Goal: Use online tool/utility: Utilize a website feature to perform a specific function

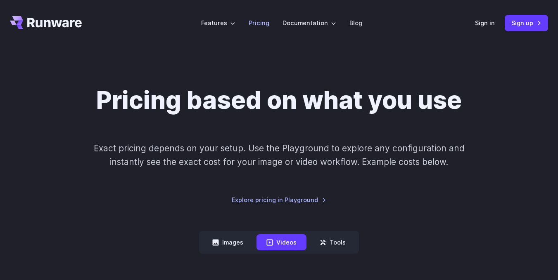
click at [259, 24] on link "Pricing" at bounding box center [258, 22] width 21 height 9
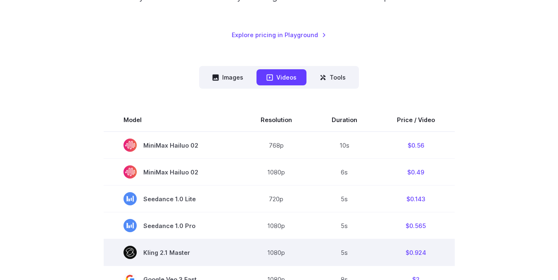
scroll to position [206, 0]
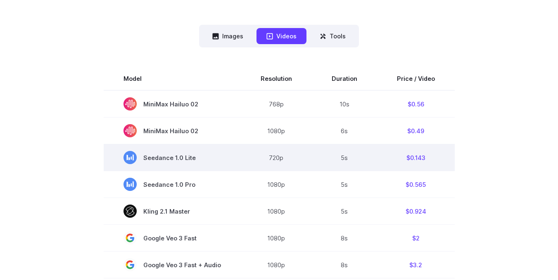
click at [187, 154] on span "Seedance 1.0 Lite" at bounding box center [171, 157] width 97 height 13
click at [178, 158] on span "Seedance 1.0 Lite" at bounding box center [171, 157] width 97 height 13
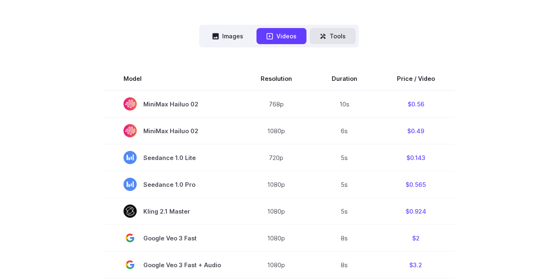
click at [333, 42] on button "Tools" at bounding box center [333, 36] width 46 height 16
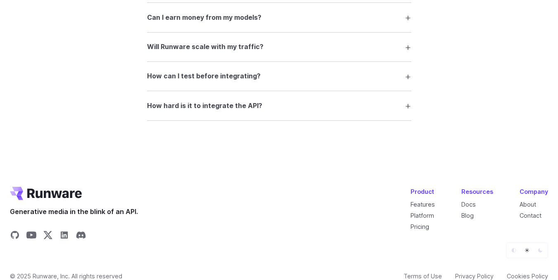
scroll to position [1239, 0]
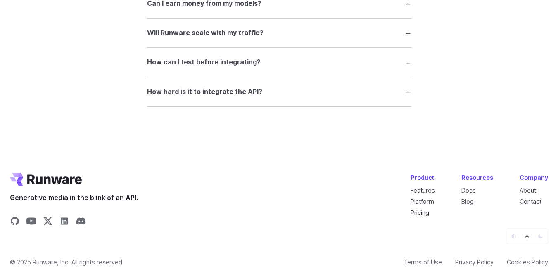
click at [429, 213] on link "Pricing" at bounding box center [419, 212] width 19 height 7
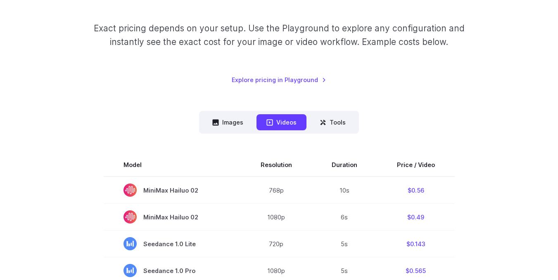
scroll to position [124, 0]
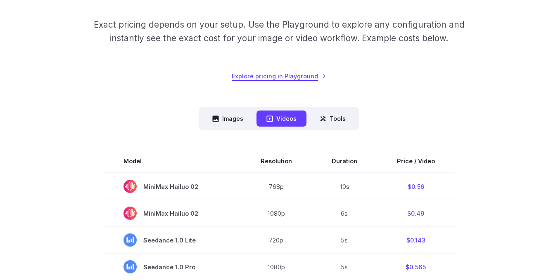
click at [280, 79] on link "Explore pricing in Playground" at bounding box center [279, 75] width 95 height 9
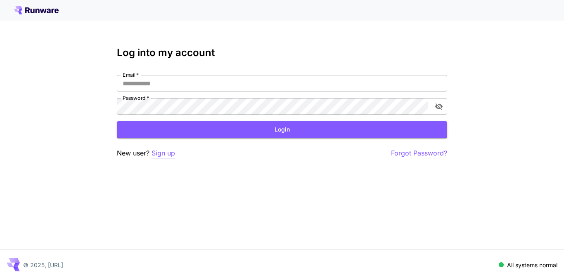
click at [163, 155] on p "Sign up" at bounding box center [163, 153] width 24 height 10
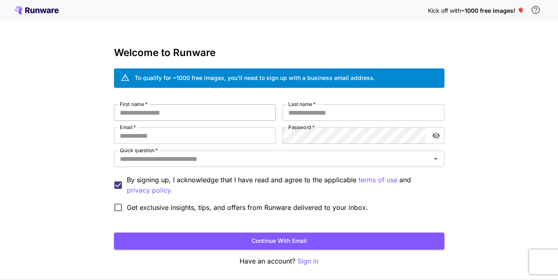
scroll to position [31, 0]
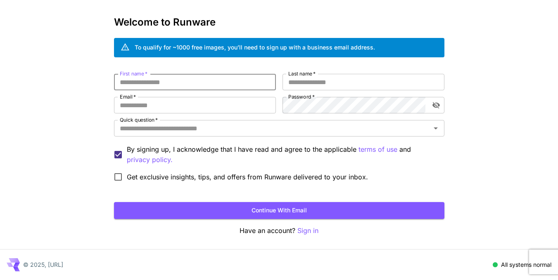
click at [236, 86] on input "First name   *" at bounding box center [195, 82] width 162 height 17
type input "*"
type input "******"
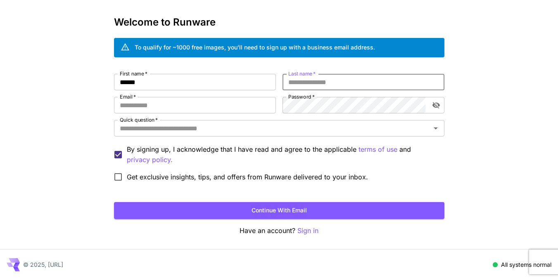
click at [326, 84] on input "Last name   *" at bounding box center [363, 82] width 162 height 17
type input "****"
click at [222, 106] on input "Email   *" at bounding box center [195, 105] width 162 height 17
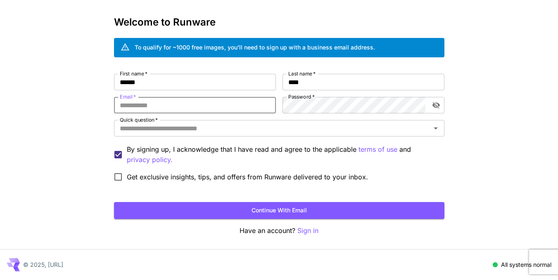
type input "**********"
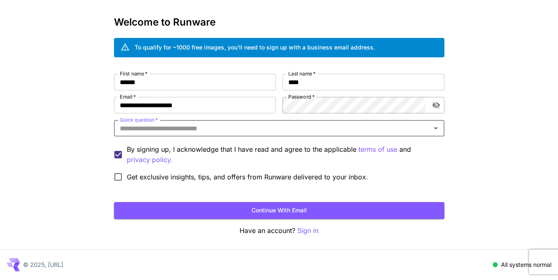
click at [437, 107] on icon "toggle password visibility" at bounding box center [435, 105] width 7 height 7
click at [437, 107] on icon "toggle password visibility" at bounding box center [435, 105] width 7 height 5
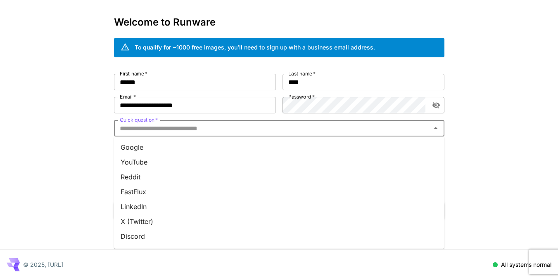
click at [295, 128] on input "Quick question   *" at bounding box center [272, 129] width 312 height 12
click at [188, 161] on li "YouTube" at bounding box center [279, 162] width 330 height 15
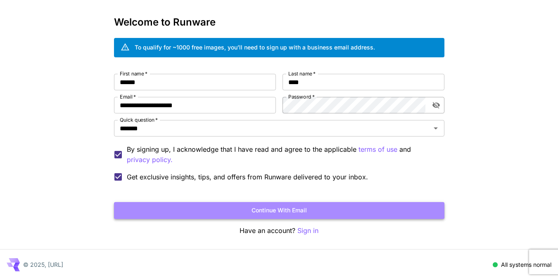
click at [251, 209] on button "Continue with email" at bounding box center [279, 210] width 330 height 17
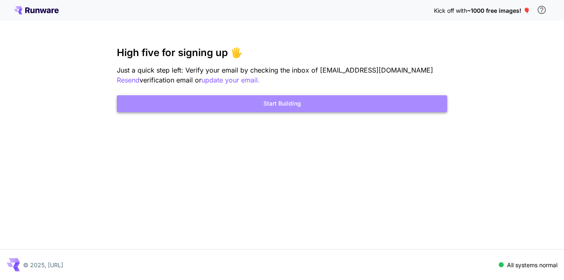
click at [298, 104] on button "Start Building" at bounding box center [282, 103] width 330 height 17
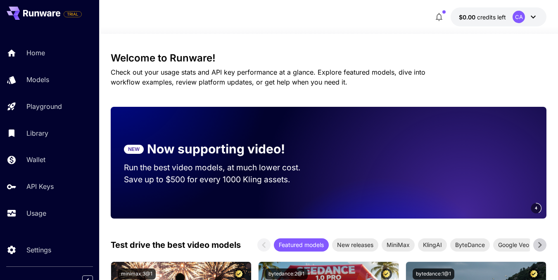
scroll to position [124, 0]
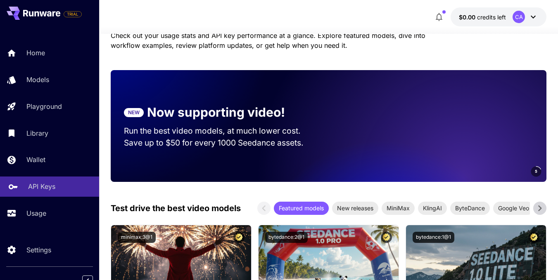
click at [62, 185] on div "API Keys" at bounding box center [60, 187] width 64 height 10
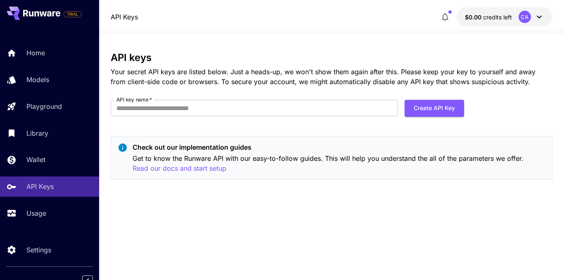
click at [536, 17] on icon at bounding box center [539, 17] width 10 height 10
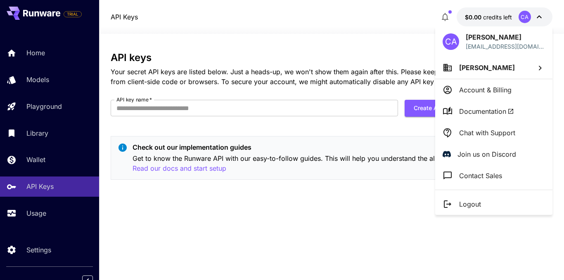
click at [492, 89] on p "Account & Billing" at bounding box center [485, 90] width 52 height 10
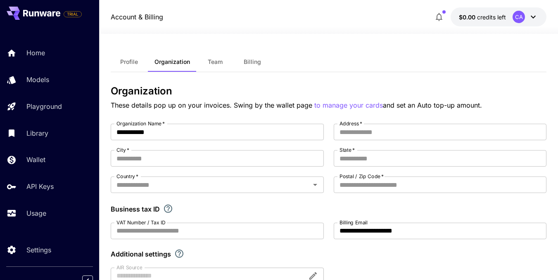
click at [211, 62] on span "Team" at bounding box center [215, 61] width 15 height 7
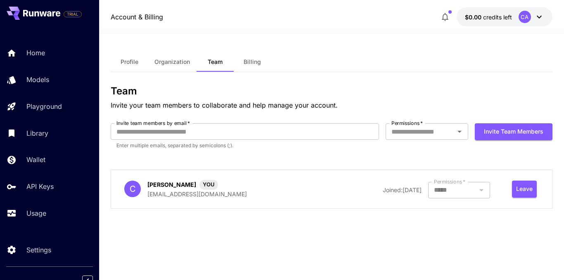
click at [255, 59] on span "Billing" at bounding box center [251, 61] width 17 height 7
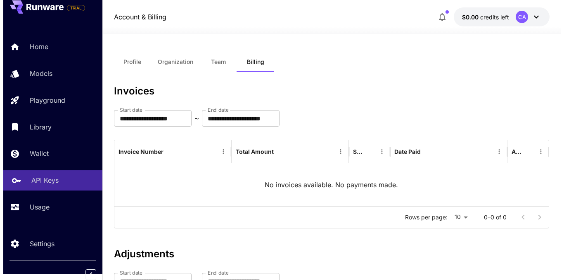
scroll to position [8, 0]
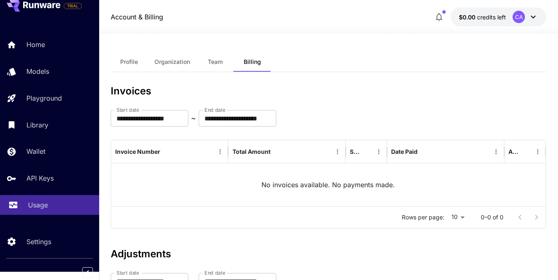
click at [49, 207] on div "Usage" at bounding box center [60, 205] width 64 height 10
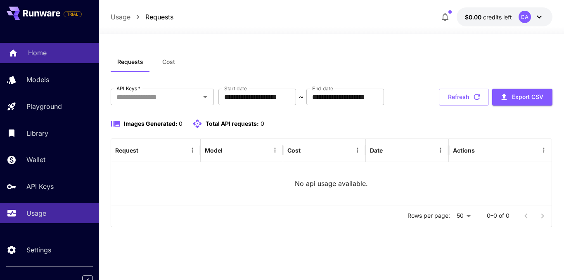
click at [45, 48] on p "Home" at bounding box center [37, 53] width 19 height 10
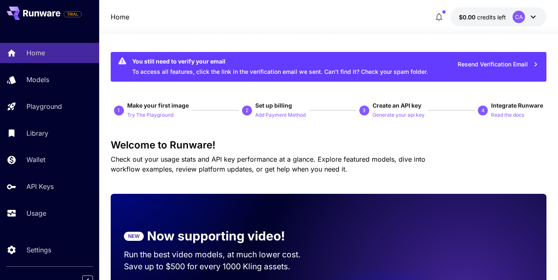
click at [51, 94] on div "Home Models Playground Library Wallet API Keys Usage" at bounding box center [49, 133] width 99 height 180
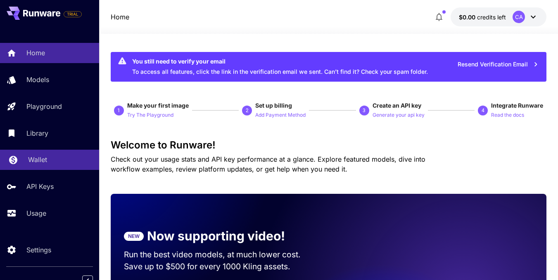
click at [52, 154] on link "Wallet" at bounding box center [49, 160] width 99 height 20
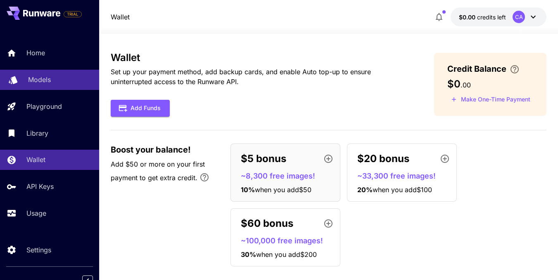
click at [53, 82] on div "Models" at bounding box center [60, 80] width 64 height 10
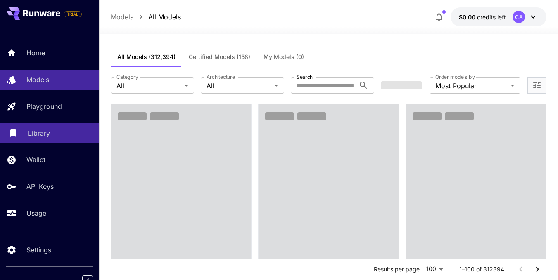
click at [57, 135] on div "Library" at bounding box center [60, 133] width 64 height 10
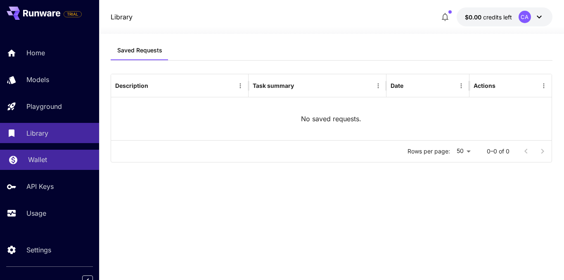
click at [55, 159] on div "Wallet" at bounding box center [60, 160] width 64 height 10
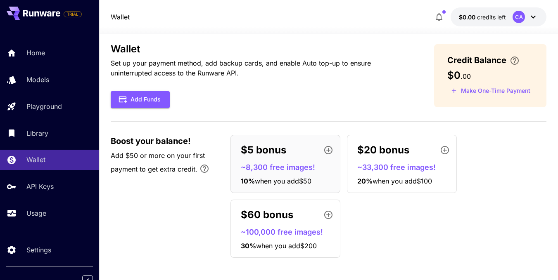
scroll to position [11, 0]
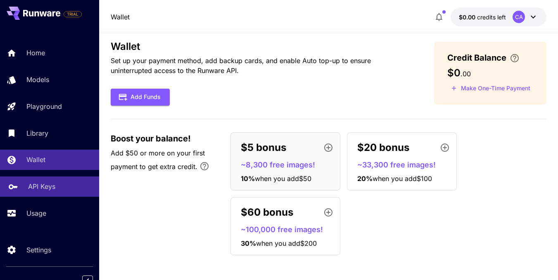
click at [53, 184] on p "API Keys" at bounding box center [41, 187] width 27 height 10
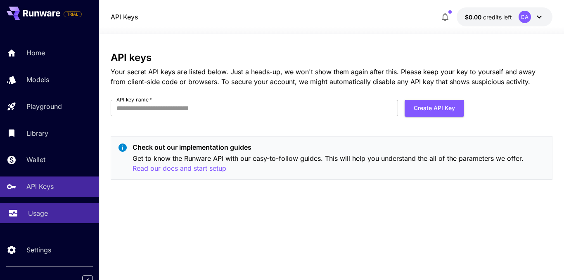
click at [51, 207] on link "Usage" at bounding box center [49, 213] width 99 height 20
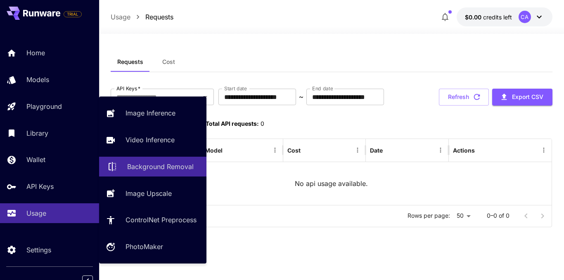
click at [158, 166] on p "Background Removal" at bounding box center [160, 167] width 66 height 10
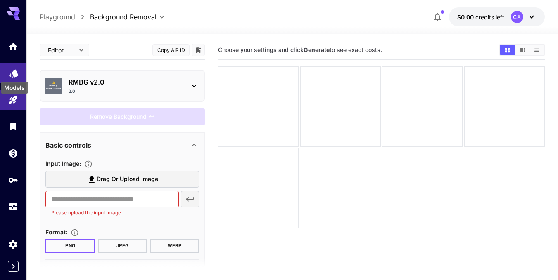
click at [15, 69] on icon "Models" at bounding box center [14, 73] width 10 height 10
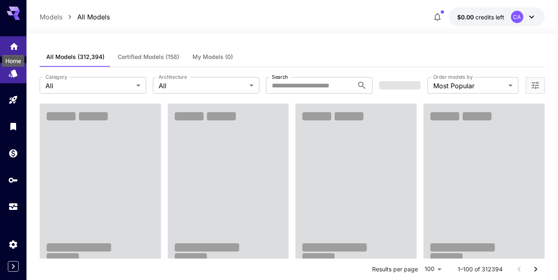
click at [12, 47] on icon "Home" at bounding box center [14, 43] width 8 height 7
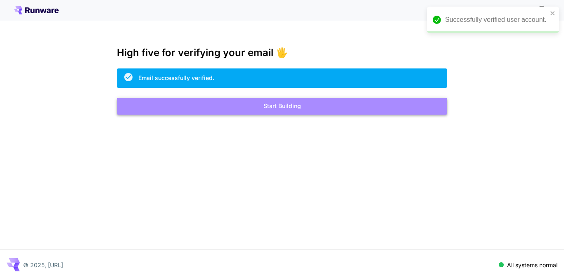
click at [337, 106] on button "Start Building" at bounding box center [282, 106] width 330 height 17
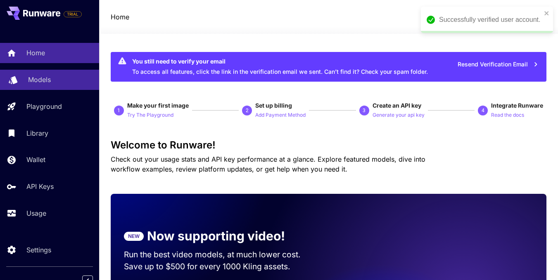
click at [62, 78] on div "Models" at bounding box center [60, 80] width 64 height 10
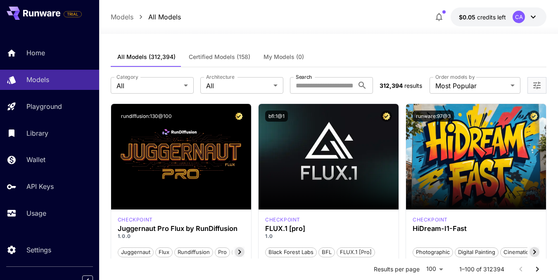
click at [532, 15] on icon at bounding box center [533, 17] width 10 height 10
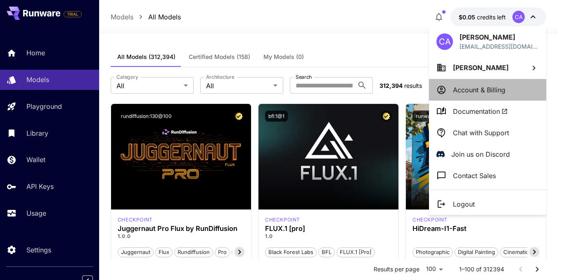
click at [482, 92] on p "Account & Billing" at bounding box center [479, 90] width 52 height 10
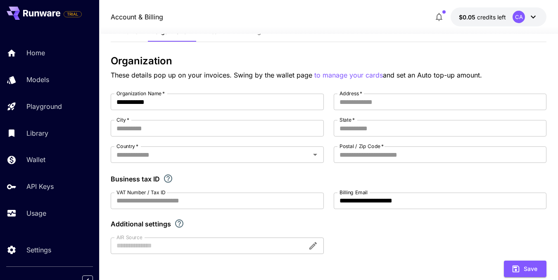
scroll to position [18, 0]
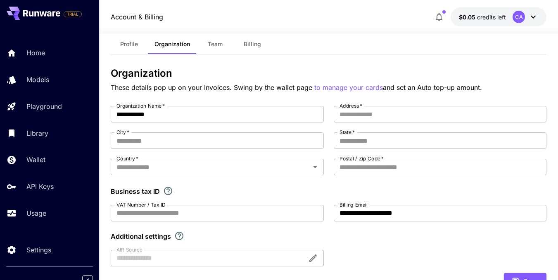
click at [219, 46] on span "Team" at bounding box center [215, 43] width 15 height 7
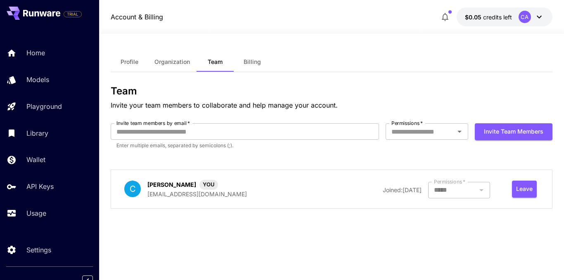
click at [252, 65] on span "Billing" at bounding box center [251, 61] width 17 height 7
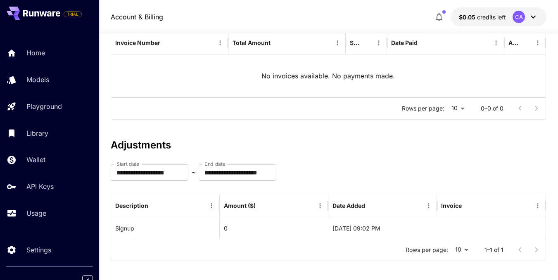
scroll to position [115, 0]
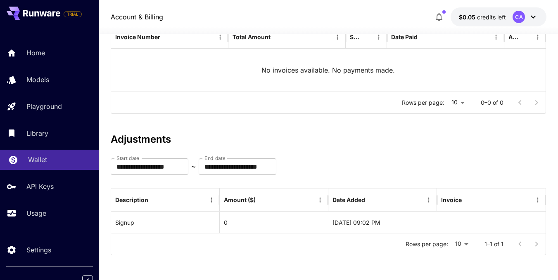
click at [48, 157] on div "Wallet" at bounding box center [60, 160] width 64 height 10
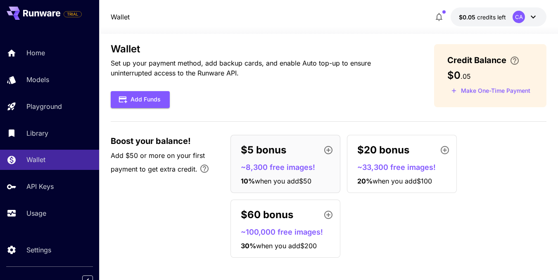
scroll to position [11, 0]
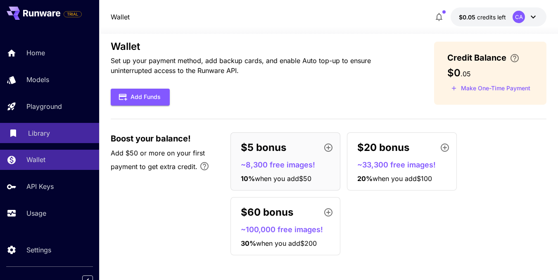
click at [57, 135] on div "Library" at bounding box center [60, 133] width 64 height 10
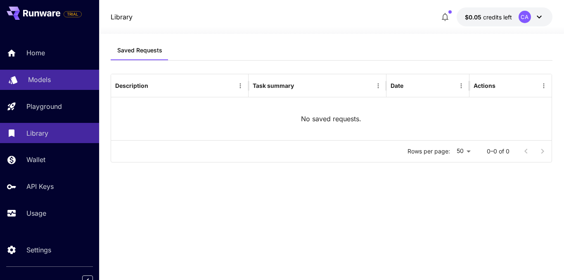
click at [54, 86] on link "Models" at bounding box center [49, 80] width 99 height 20
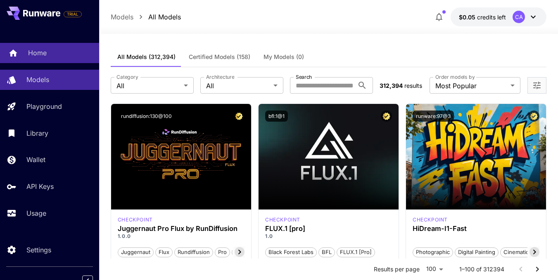
click at [49, 52] on div "Home" at bounding box center [60, 53] width 64 height 10
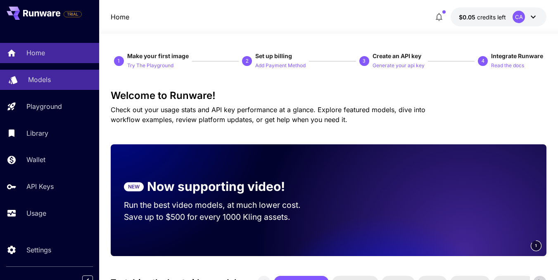
click at [43, 78] on p "Models" at bounding box center [39, 80] width 23 height 10
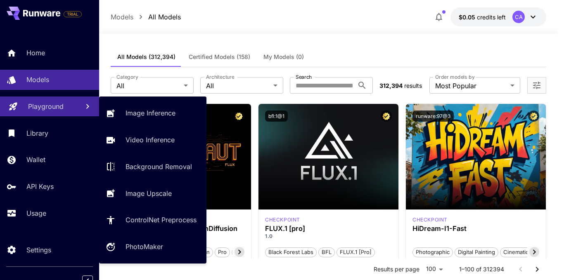
click at [47, 107] on p "Playground" at bounding box center [45, 107] width 35 height 10
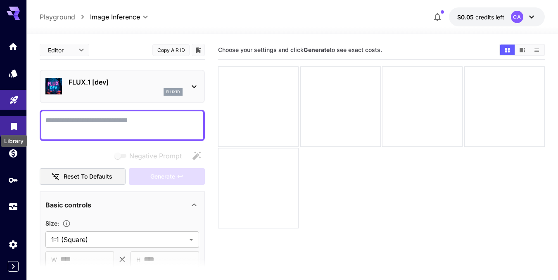
click at [13, 129] on icon "Library" at bounding box center [14, 124] width 10 height 10
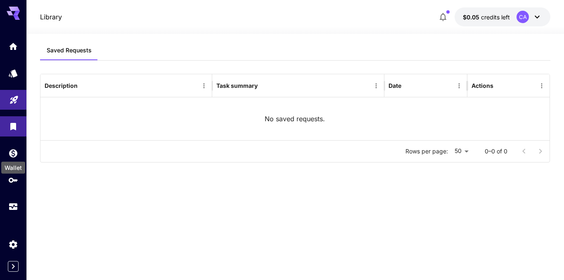
click at [14, 156] on div "Wallet" at bounding box center [13, 165] width 26 height 19
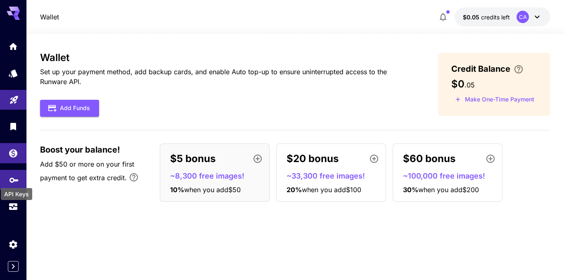
click at [15, 181] on icon "API Keys" at bounding box center [14, 178] width 10 height 10
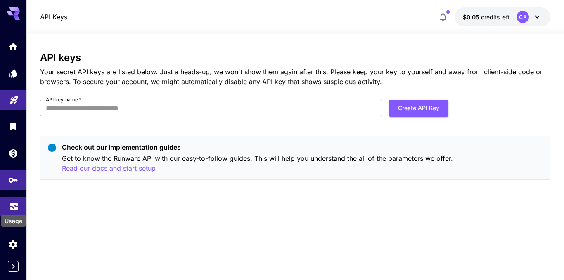
click at [13, 207] on icon "Usage" at bounding box center [14, 204] width 10 height 10
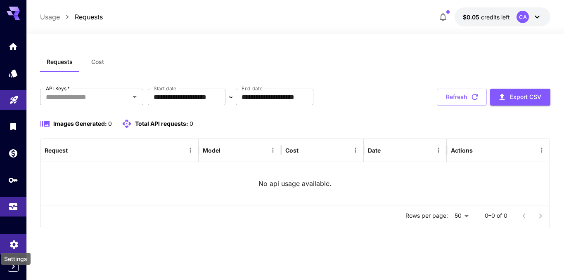
click at [15, 244] on icon "Settings" at bounding box center [14, 242] width 8 height 8
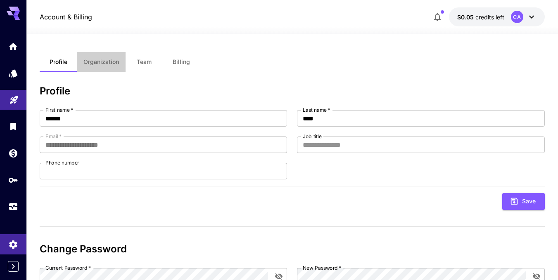
click at [102, 65] on span "Organization" at bounding box center [100, 61] width 35 height 7
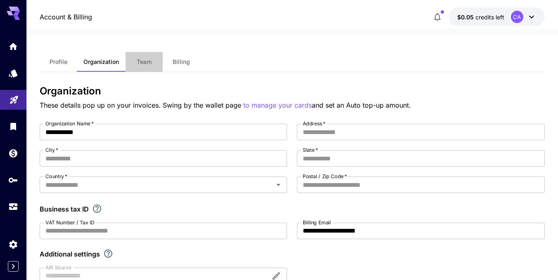
click at [145, 62] on span "Team" at bounding box center [144, 61] width 15 height 7
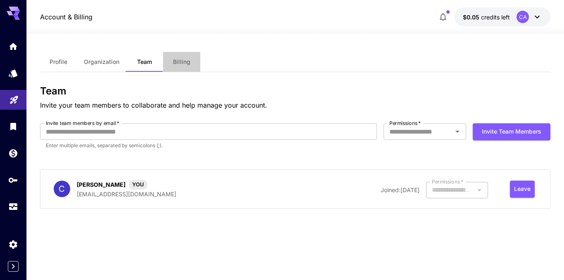
click at [177, 69] on button "Billing" at bounding box center [181, 62] width 37 height 20
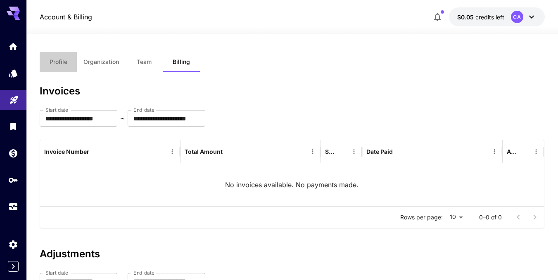
click at [63, 62] on span "Profile" at bounding box center [59, 61] width 18 height 7
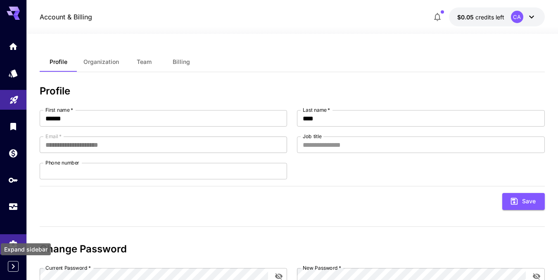
click at [15, 262] on icon "Expand sidebar" at bounding box center [13, 267] width 10 height 10
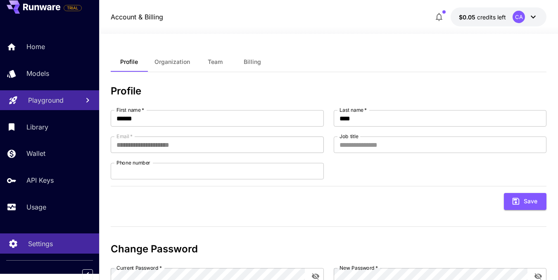
scroll to position [8, 0]
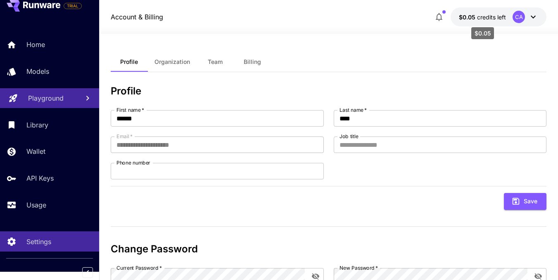
click at [492, 20] on span "credits left" at bounding box center [491, 17] width 29 height 7
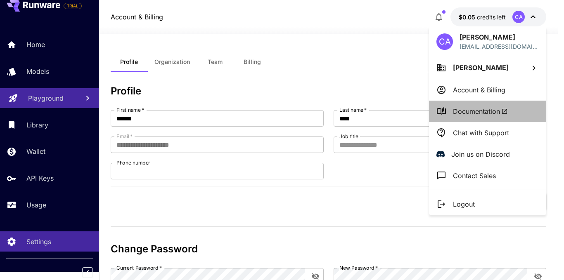
click at [489, 112] on span "Documentation" at bounding box center [480, 111] width 55 height 10
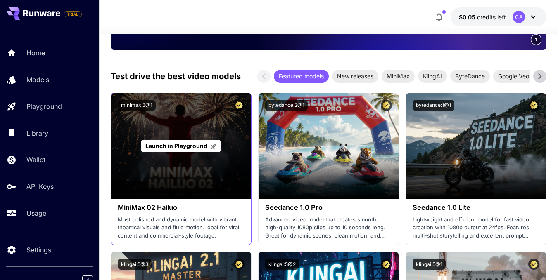
scroll to position [289, 0]
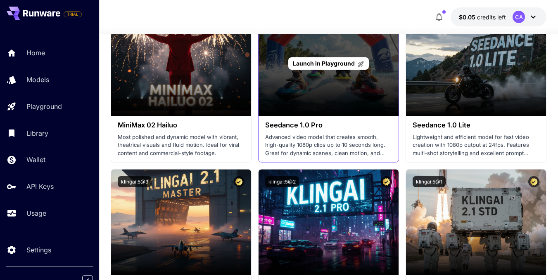
click at [345, 91] on div "Launch in Playground" at bounding box center [328, 64] width 140 height 106
click at [339, 64] on span "Launch in Playground" at bounding box center [324, 63] width 62 height 7
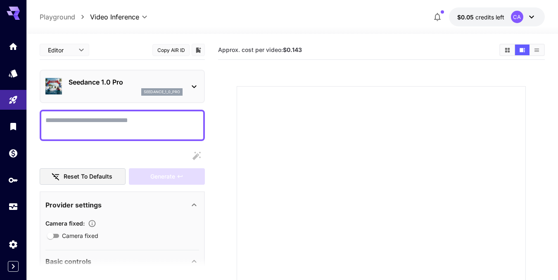
click at [195, 80] on div "Seedance 1.0 Pro seedance_1_0_pro" at bounding box center [122, 86] width 154 height 25
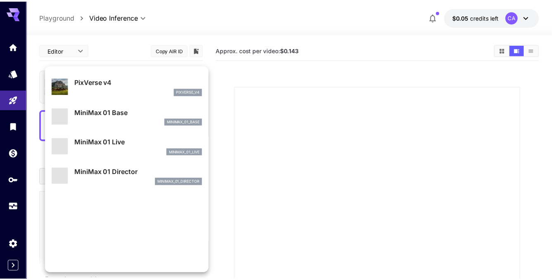
scroll to position [581, 0]
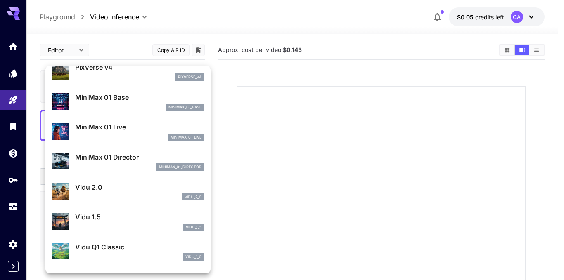
click at [276, 26] on div at bounding box center [282, 140] width 564 height 280
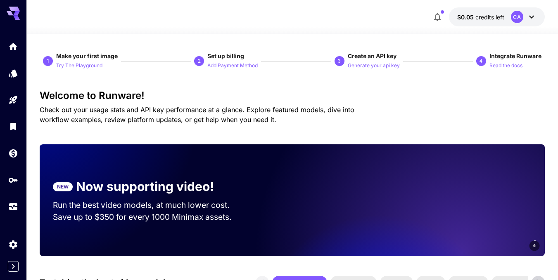
scroll to position [206, 0]
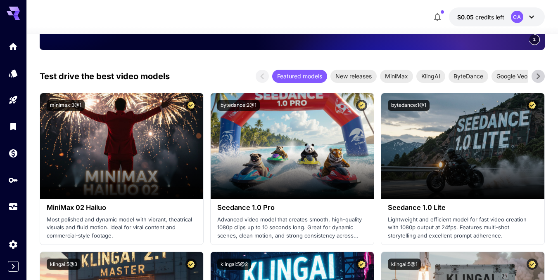
click at [306, 78] on span "Featured models" at bounding box center [299, 76] width 55 height 9
click at [541, 73] on icon at bounding box center [538, 76] width 12 height 12
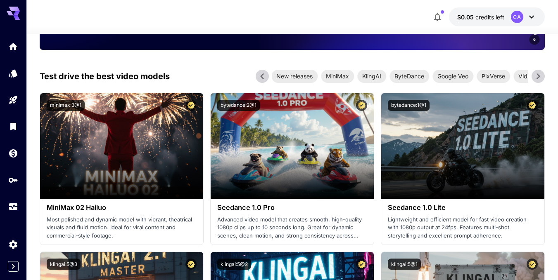
click at [541, 74] on icon at bounding box center [538, 76] width 12 height 12
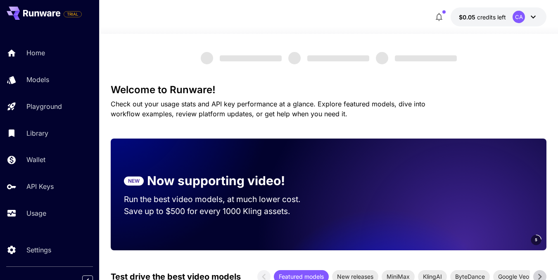
click at [45, 76] on p "Models" at bounding box center [37, 80] width 23 height 10
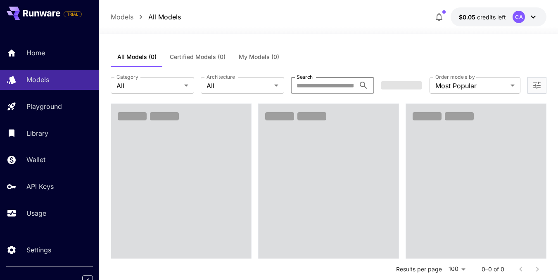
click at [336, 87] on input "Search" at bounding box center [323, 85] width 64 height 17
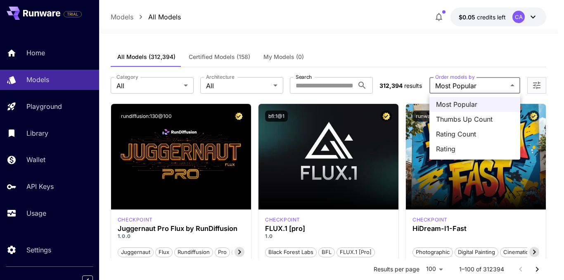
click at [333, 48] on div at bounding box center [282, 140] width 564 height 280
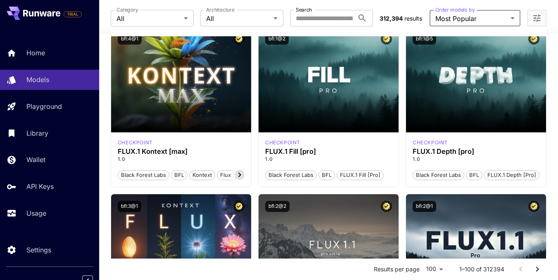
scroll to position [413, 0]
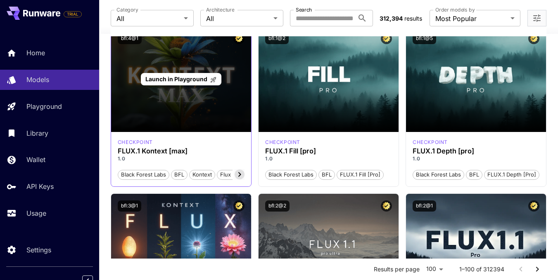
click at [230, 100] on div "Launch in Playground" at bounding box center [181, 79] width 140 height 106
click at [185, 82] on span "Launch in Playground" at bounding box center [176, 79] width 62 height 7
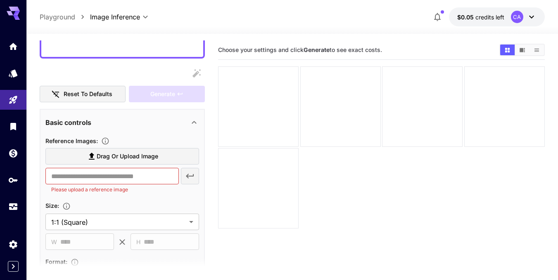
scroll to position [124, 0]
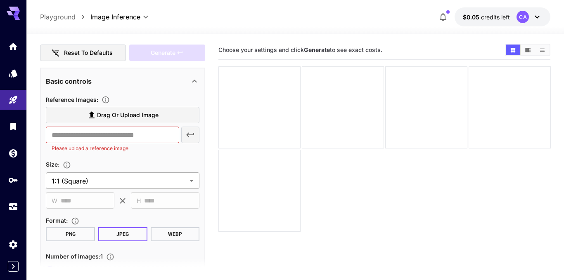
click at [142, 180] on body "**********" at bounding box center [282, 172] width 564 height 345
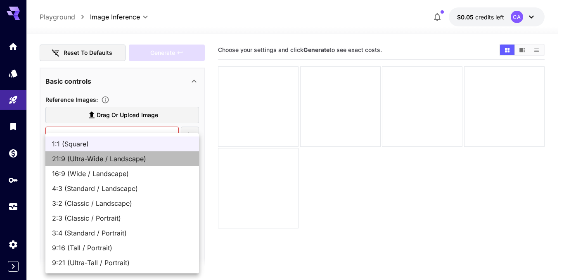
click at [94, 162] on span "21:9 (Ultra-Wide / Landscape)" at bounding box center [122, 159] width 140 height 10
type input "**********"
type input "****"
type input "***"
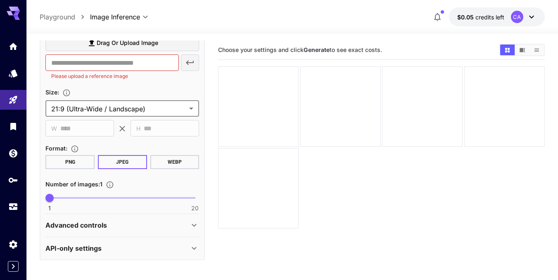
scroll to position [199, 0]
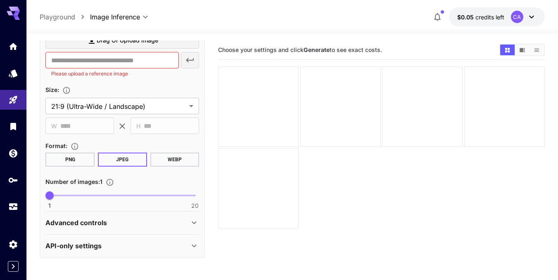
click at [84, 158] on button "PNG" at bounding box center [69, 160] width 49 height 14
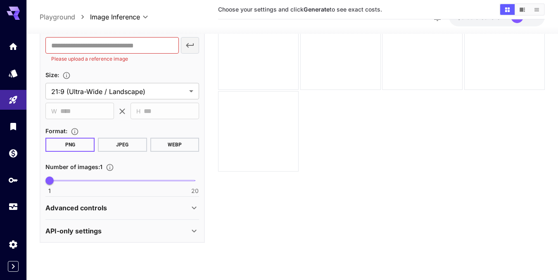
scroll to position [65, 0]
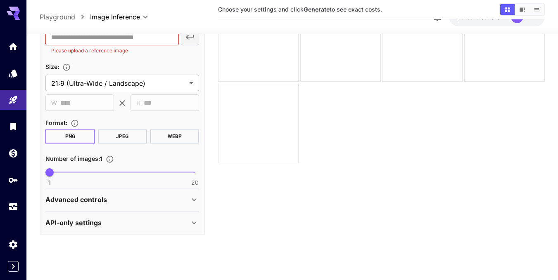
click at [150, 197] on div "Advanced controls" at bounding box center [117, 200] width 144 height 10
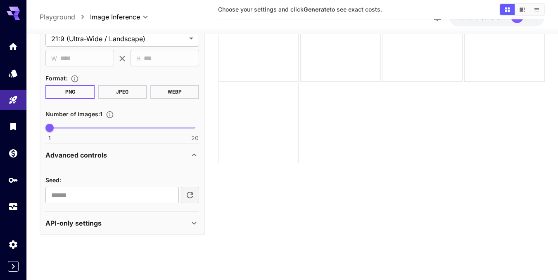
scroll to position [243, 0]
click at [144, 215] on div "API-only settings" at bounding box center [122, 223] width 154 height 20
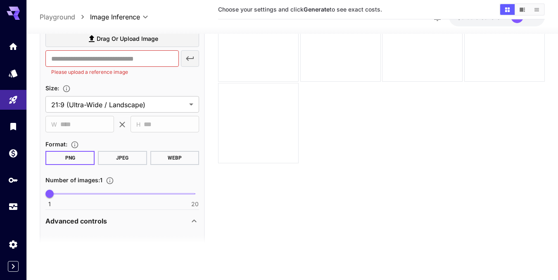
scroll to position [0, 0]
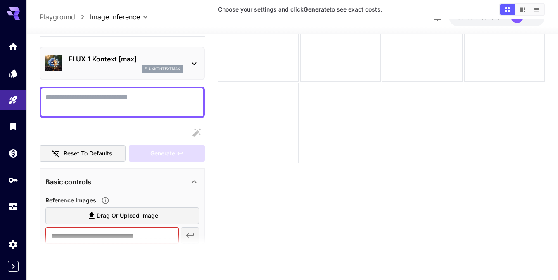
click at [140, 96] on textarea "Display cost in response" at bounding box center [122, 102] width 154 height 20
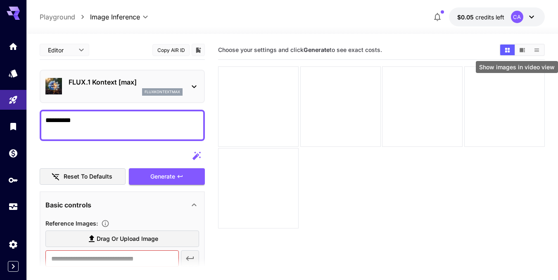
type textarea "**********"
click at [521, 50] on icon "Show images in video view" at bounding box center [521, 50] width 5 height 4
click at [509, 50] on icon "Show images in grid view" at bounding box center [507, 50] width 6 height 6
click at [539, 50] on button "Show images in list view" at bounding box center [536, 50] width 14 height 11
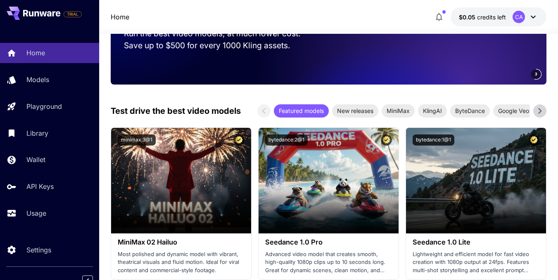
scroll to position [248, 0]
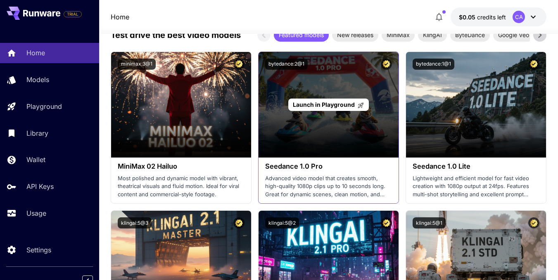
click at [328, 138] on div "Launch in Playground" at bounding box center [328, 105] width 140 height 106
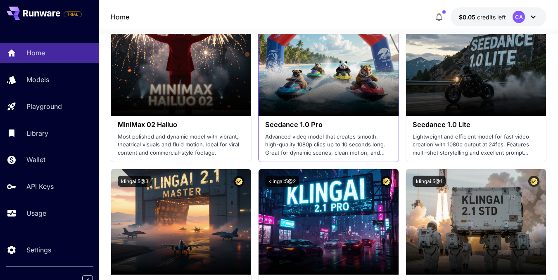
scroll to position [289, 0]
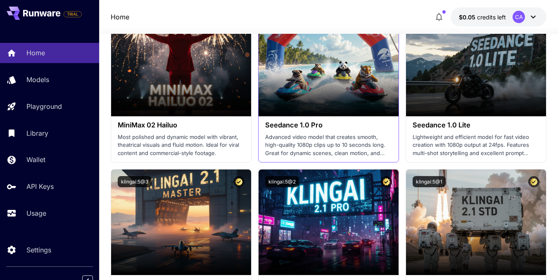
click at [322, 121] on div "Seedance 1.0 Pro Advanced video model that creates smooth, high-quality 1080p c…" at bounding box center [328, 139] width 140 height 46
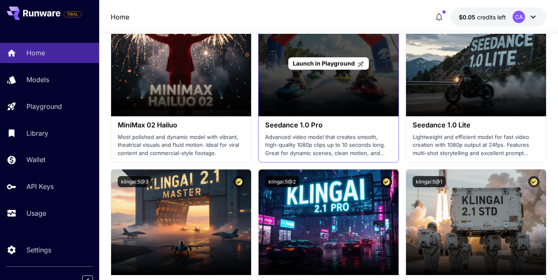
scroll to position [206, 0]
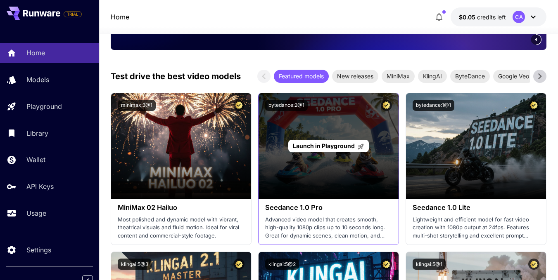
click at [327, 148] on span "Launch in Playground" at bounding box center [324, 145] width 62 height 7
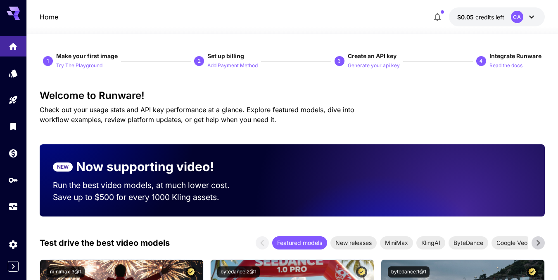
scroll to position [206, 0]
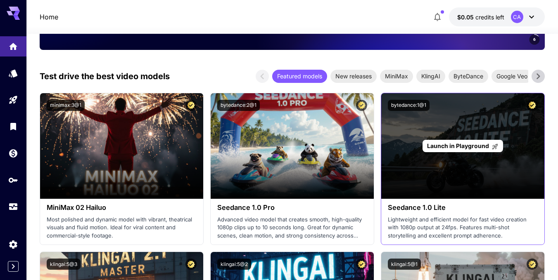
click at [439, 163] on div "Launch in Playground" at bounding box center [462, 146] width 163 height 106
click at [448, 148] on span "Launch in Playground" at bounding box center [458, 145] width 62 height 7
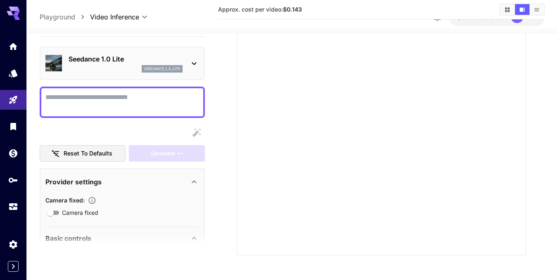
scroll to position [120, 0]
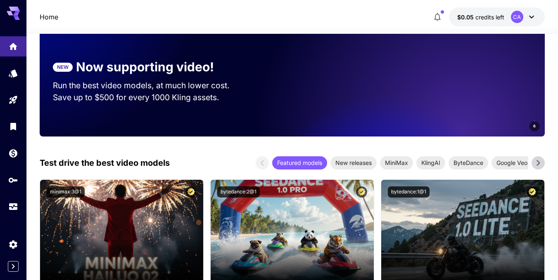
scroll to position [206, 0]
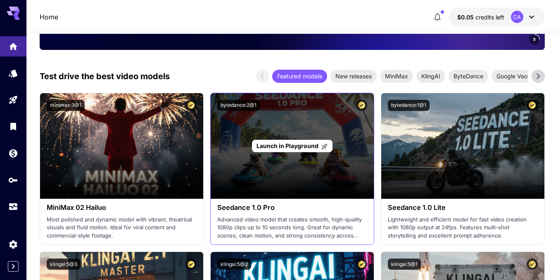
click at [298, 142] on span "Launch in Playground" at bounding box center [287, 145] width 62 height 7
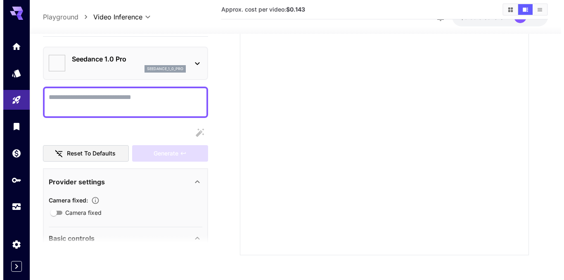
scroll to position [120, 0]
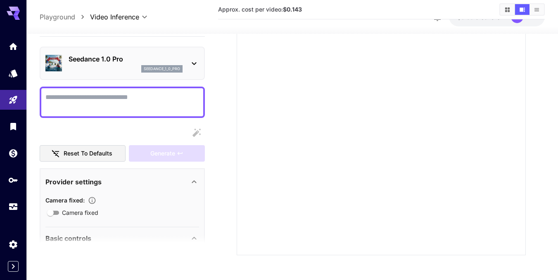
click at [191, 61] on icon at bounding box center [194, 64] width 10 height 10
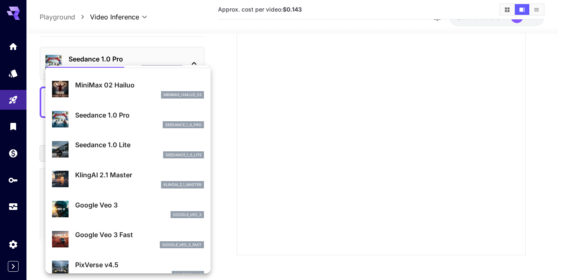
scroll to position [41, 0]
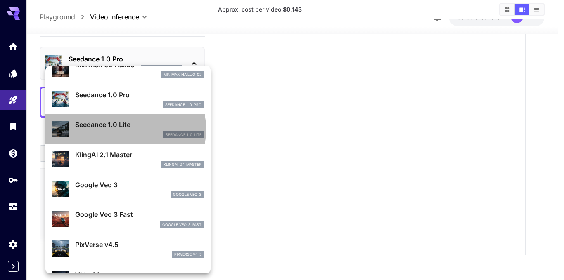
click at [111, 129] on p "Seedance 1.0 Lite" at bounding box center [139, 125] width 129 height 10
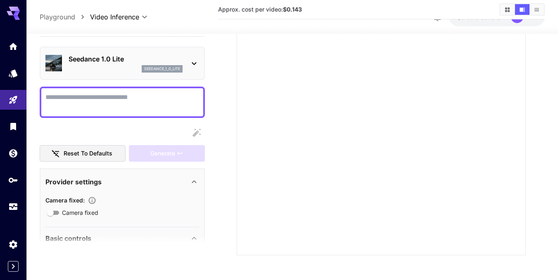
click at [193, 61] on icon at bounding box center [194, 64] width 10 height 10
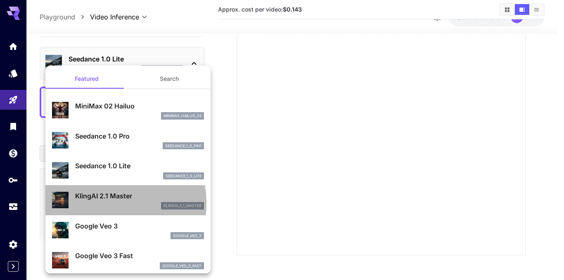
click at [97, 203] on div "klingai_2_1_master" at bounding box center [139, 205] width 129 height 7
type input "**********"
type input "****"
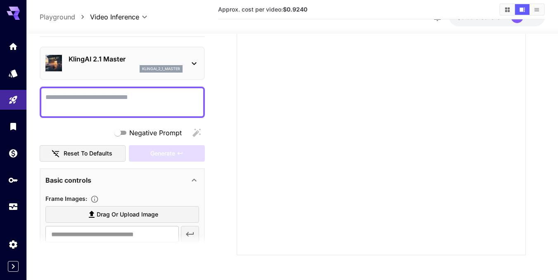
click at [197, 63] on icon at bounding box center [194, 64] width 10 height 10
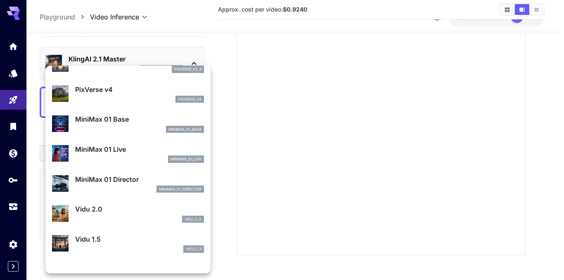
scroll to position [638, 0]
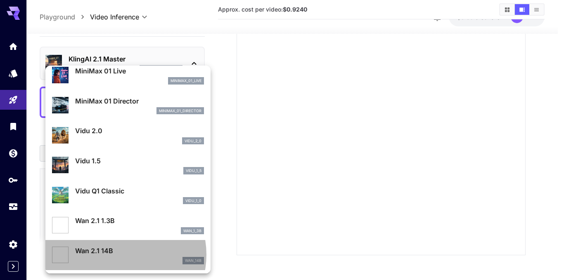
click at [116, 255] on p "Wan 2.1 14B" at bounding box center [139, 251] width 129 height 10
type input "**********"
type input "***"
type input "**"
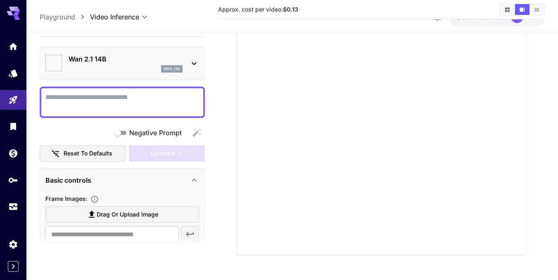
click at [196, 63] on icon at bounding box center [194, 64] width 10 height 10
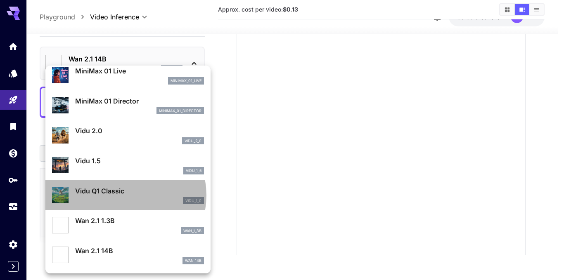
click at [121, 196] on p "Vidu Q1 Classic" at bounding box center [139, 191] width 129 height 10
type input "**********"
type input "****"
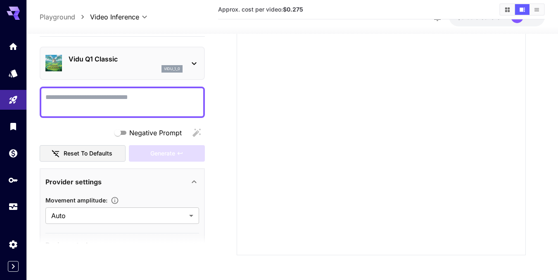
click at [194, 60] on icon at bounding box center [194, 64] width 10 height 10
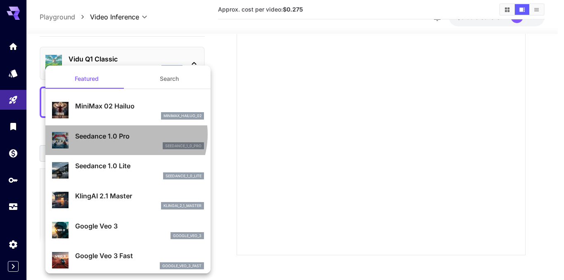
click at [122, 135] on p "Seedance 1.0 Pro" at bounding box center [139, 136] width 129 height 10
type input "**********"
type input "***"
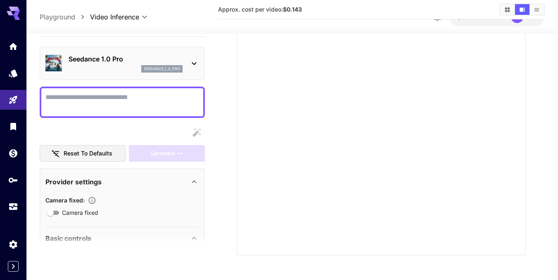
click at [191, 61] on icon at bounding box center [194, 64] width 10 height 10
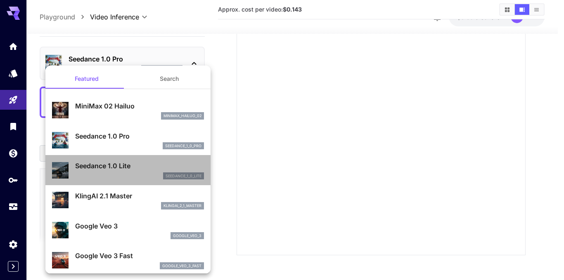
click at [129, 172] on div "Seedance 1.0 Lite seedance_1_0_lite" at bounding box center [139, 170] width 129 height 19
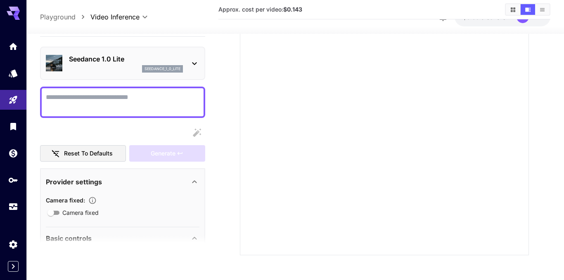
click at [147, 17] on body "**********" at bounding box center [282, 80] width 564 height 400
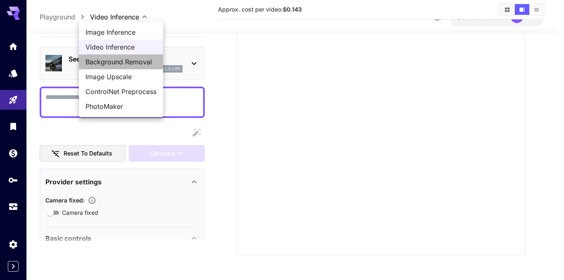
click at [135, 61] on span "Background Removal" at bounding box center [120, 62] width 71 height 10
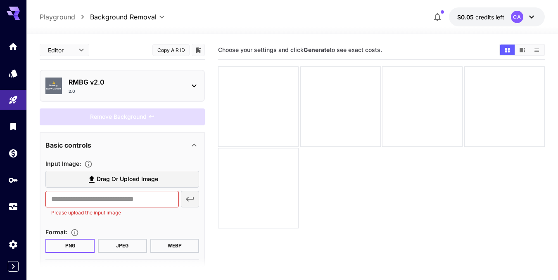
click at [193, 84] on icon at bounding box center [194, 86] width 10 height 10
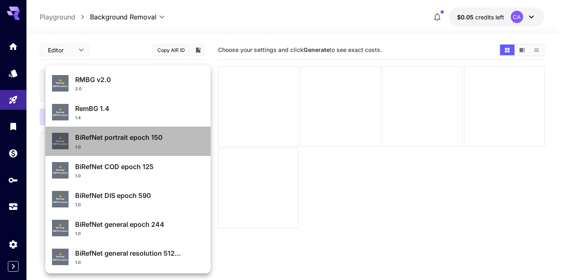
click at [149, 142] on p "BiRefNet portrait epoch 150" at bounding box center [139, 137] width 129 height 10
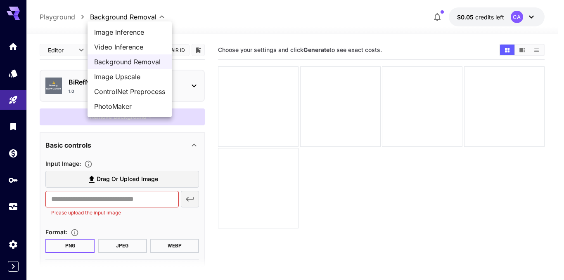
click at [158, 15] on body "**********" at bounding box center [282, 172] width 564 height 345
click at [142, 80] on span "Image Upscale" at bounding box center [129, 77] width 71 height 10
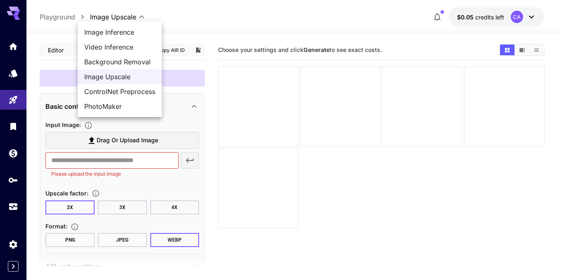
click at [142, 17] on body "**********" at bounding box center [282, 172] width 564 height 345
click at [131, 93] on span "ControlNet Preprocess" at bounding box center [119, 92] width 71 height 10
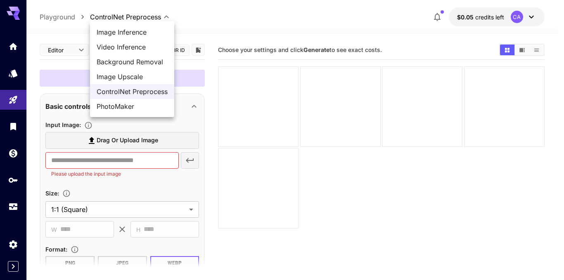
click at [163, 16] on body "**********" at bounding box center [282, 172] width 564 height 345
click at [156, 107] on span "PhotoMaker" at bounding box center [132, 107] width 71 height 10
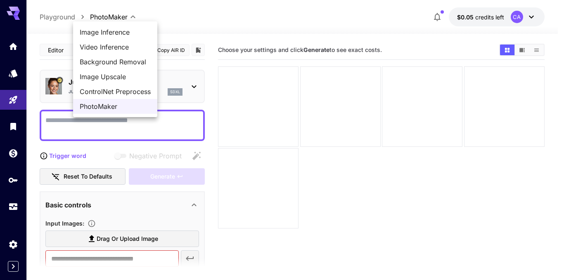
click at [128, 15] on body "**********" at bounding box center [282, 172] width 564 height 345
click at [127, 35] on span "Image Inference" at bounding box center [115, 32] width 71 height 10
type input "**********"
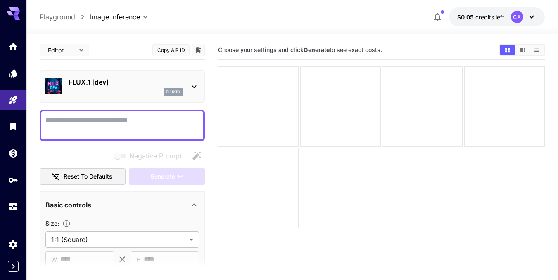
click at [197, 84] on icon at bounding box center [194, 87] width 10 height 10
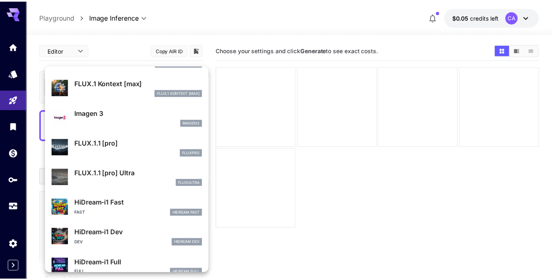
scroll to position [457, 0]
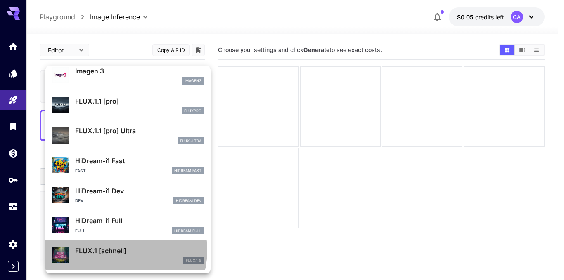
click at [118, 251] on p "FLUX.1 [schnell]" at bounding box center [139, 251] width 129 height 10
type input "*"
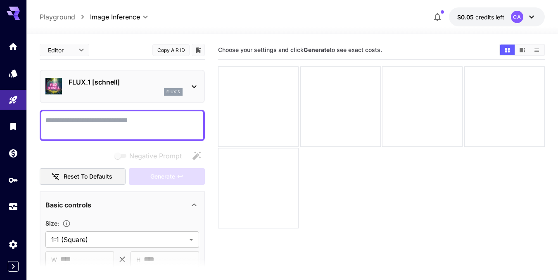
click at [125, 126] on textarea "Negative Prompt" at bounding box center [122, 126] width 154 height 20
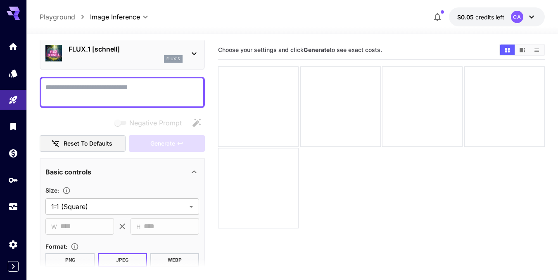
scroll to position [165, 0]
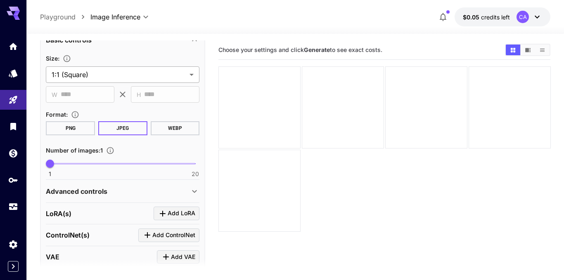
click at [120, 79] on body "**********" at bounding box center [282, 172] width 564 height 345
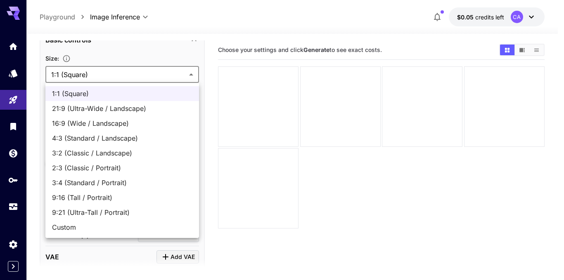
click at [104, 126] on span "16:9 (Wide / Landscape)" at bounding box center [122, 123] width 140 height 10
type input "**********"
type input "****"
type input "***"
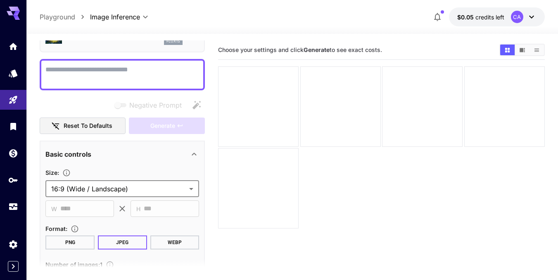
scroll to position [41, 0]
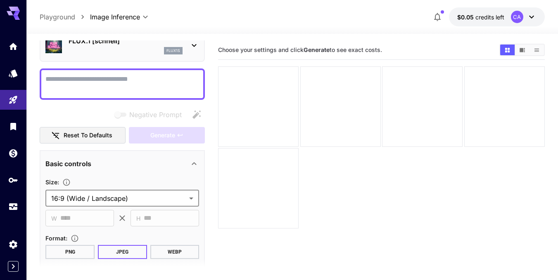
click at [96, 84] on textarea "Negative Prompt" at bounding box center [122, 84] width 154 height 20
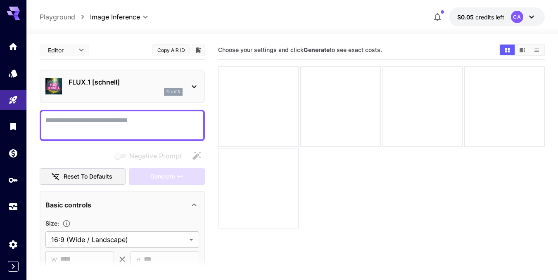
click at [110, 116] on textarea "Negative Prompt" at bounding box center [122, 126] width 154 height 20
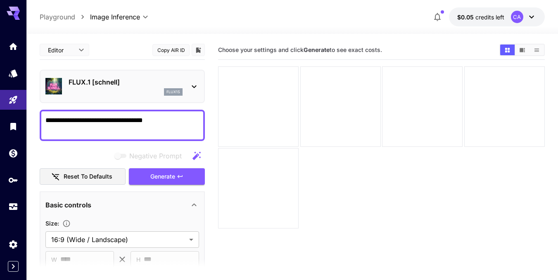
click at [109, 120] on textarea "**********" at bounding box center [122, 126] width 154 height 20
click at [196, 157] on icon "button" at bounding box center [196, 155] width 8 height 8
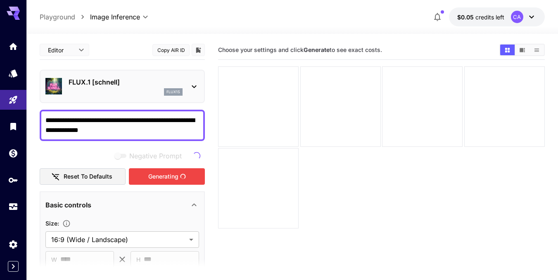
type textarea "**********"
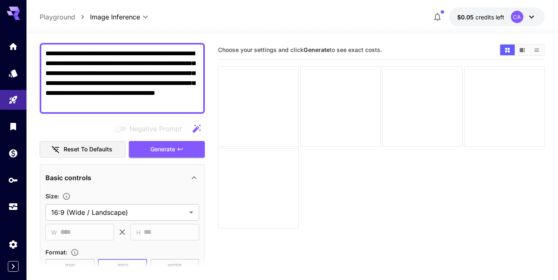
scroll to position [83, 0]
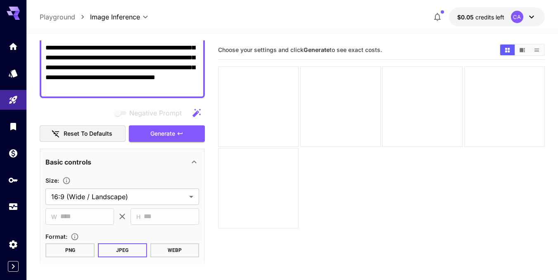
click at [87, 248] on button "PNG" at bounding box center [69, 250] width 49 height 14
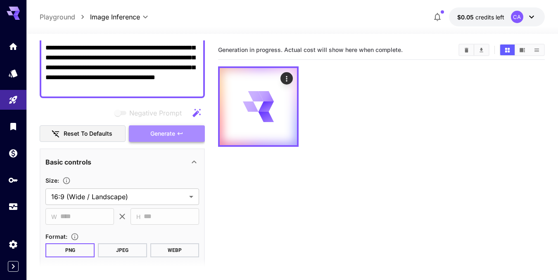
click at [156, 136] on span "Generate" at bounding box center [162, 134] width 25 height 10
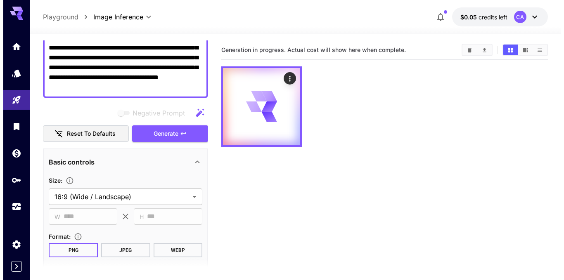
scroll to position [0, 0]
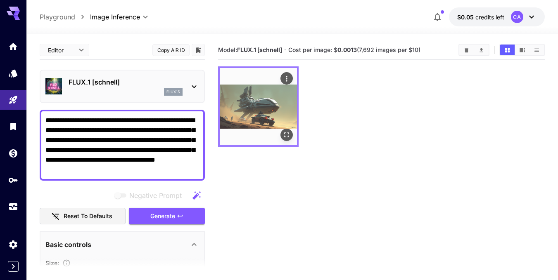
click at [271, 99] on img at bounding box center [258, 106] width 77 height 77
click at [278, 97] on img at bounding box center [258, 106] width 77 height 77
click at [286, 130] on button "Open in fullscreen" at bounding box center [286, 135] width 12 height 12
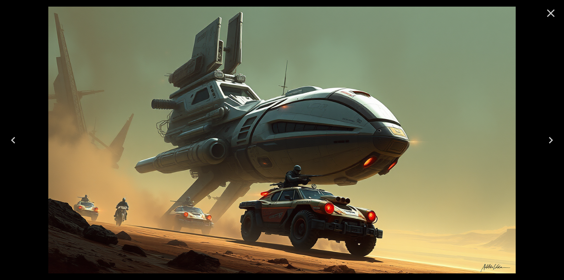
click at [546, 15] on icon "Close" at bounding box center [550, 13] width 13 height 13
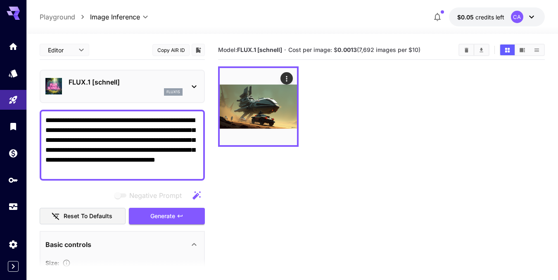
click at [191, 84] on icon at bounding box center [194, 87] width 10 height 10
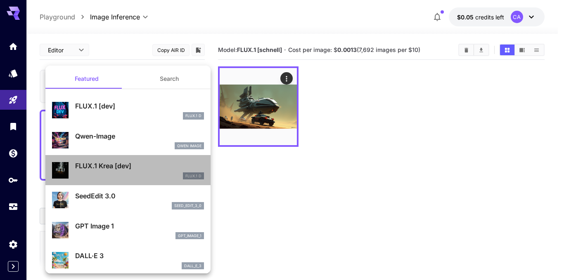
click at [132, 163] on p "FLUX.1 Krea [dev]" at bounding box center [139, 166] width 129 height 10
type input "**"
type input "***"
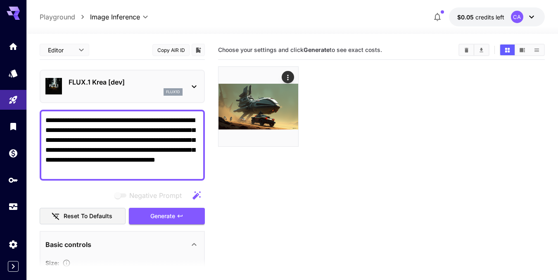
click at [163, 84] on p "FLUX.1 Krea [dev]" at bounding box center [126, 82] width 114 height 10
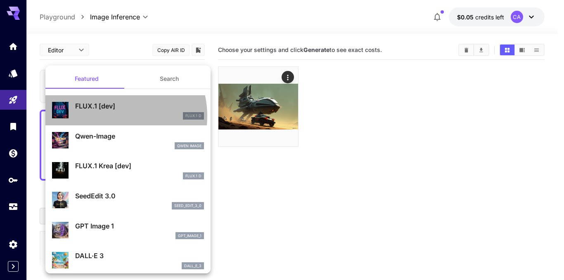
click at [107, 116] on div "FLUX.1 D" at bounding box center [139, 115] width 129 height 7
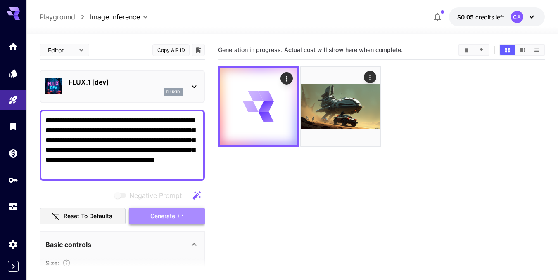
click at [173, 216] on span "Generate" at bounding box center [162, 216] width 25 height 10
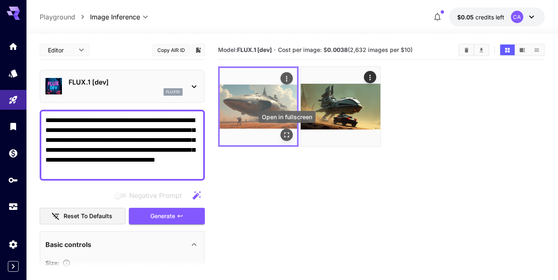
click at [284, 132] on icon "Open in fullscreen" at bounding box center [286, 135] width 8 height 8
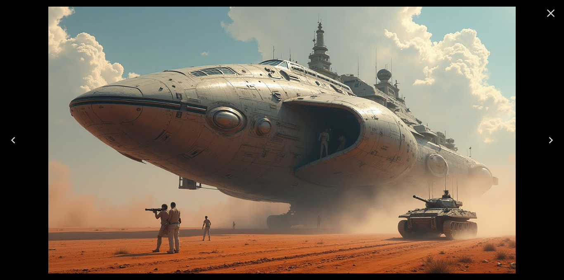
drag, startPoint x: 0, startPoint y: 0, endPoint x: 547, endPoint y: 14, distance: 547.0
click at [547, 14] on icon "Close" at bounding box center [550, 13] width 13 height 13
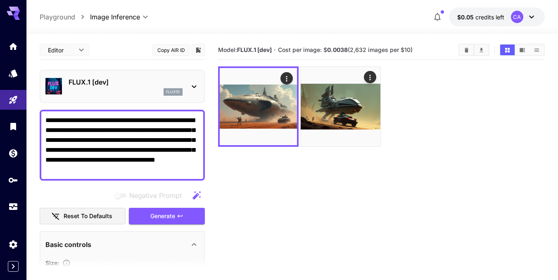
click at [196, 85] on icon at bounding box center [194, 87] width 10 height 10
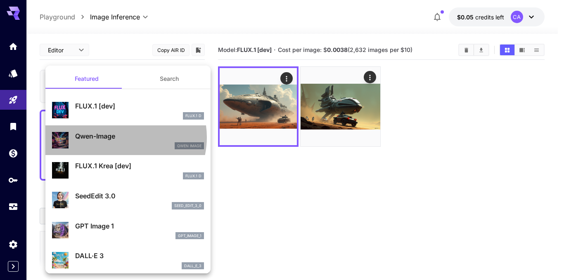
click at [121, 137] on p "Qwen-Image" at bounding box center [139, 136] width 129 height 10
type input "**"
type input "***"
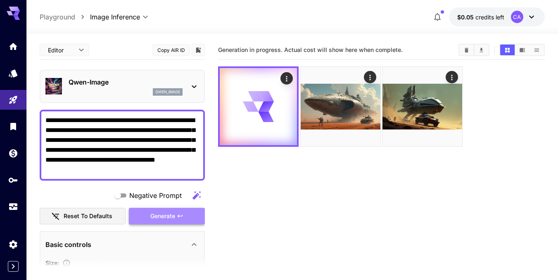
click at [180, 215] on icon "button" at bounding box center [180, 216] width 7 height 7
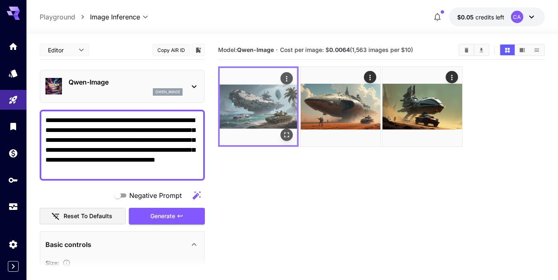
click at [261, 98] on img at bounding box center [258, 106] width 77 height 77
click at [287, 131] on icon "Open in fullscreen" at bounding box center [286, 135] width 8 height 8
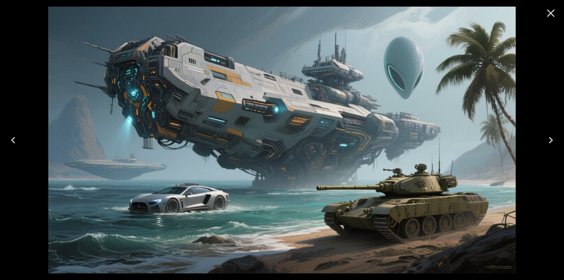
click at [549, 10] on icon "Close" at bounding box center [550, 13] width 13 height 13
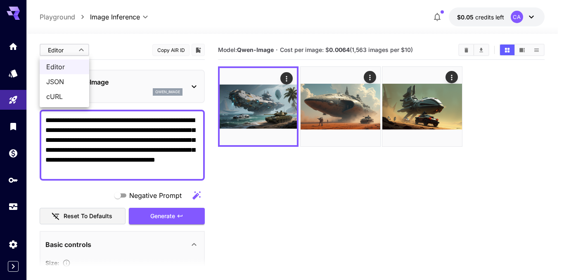
click at [82, 52] on body "**********" at bounding box center [282, 172] width 564 height 345
click at [82, 52] on div at bounding box center [282, 140] width 564 height 280
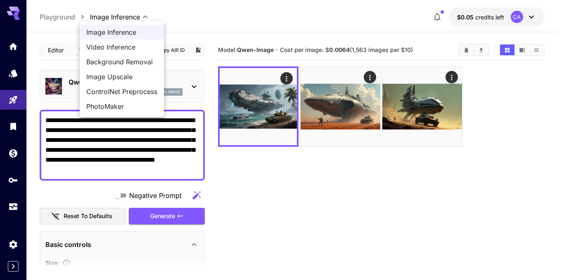
click at [140, 20] on body "**********" at bounding box center [282, 172] width 564 height 345
click at [133, 61] on span "Background Removal" at bounding box center [121, 62] width 71 height 10
type input "**********"
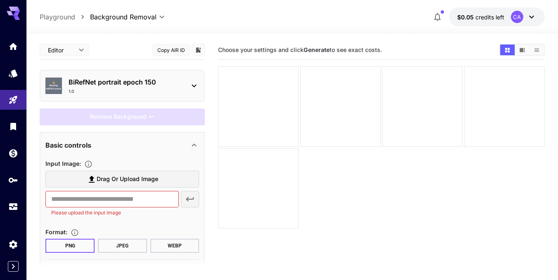
click at [193, 87] on icon at bounding box center [194, 86] width 10 height 10
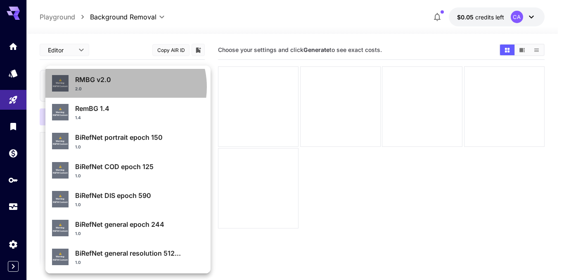
click at [124, 87] on div "2.0" at bounding box center [139, 89] width 129 height 6
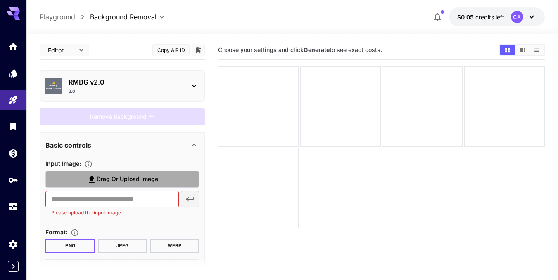
click at [119, 180] on span "Drag or upload image" at bounding box center [127, 179] width 61 height 10
click at [0, 0] on input "Drag or upload image" at bounding box center [0, 0] width 0 height 0
click at [128, 177] on span "Drag or upload image" at bounding box center [127, 179] width 61 height 10
click at [0, 0] on input "Drag or upload image" at bounding box center [0, 0] width 0 height 0
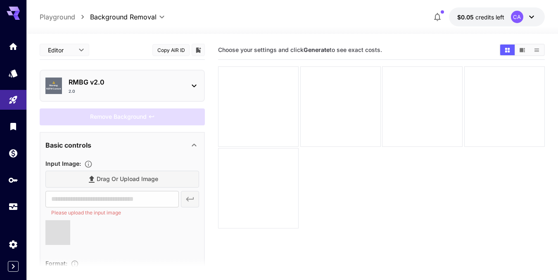
type input "**********"
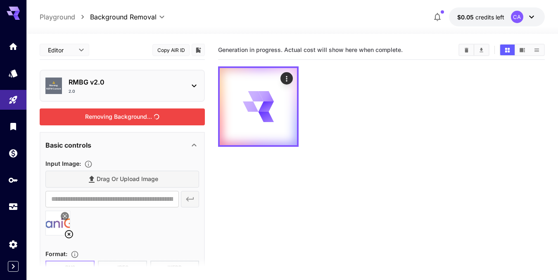
click at [164, 118] on div "Removing Background..." at bounding box center [122, 117] width 165 height 17
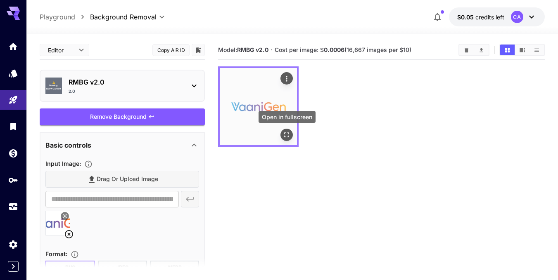
click at [284, 132] on icon "Open in fullscreen" at bounding box center [286, 135] width 8 height 8
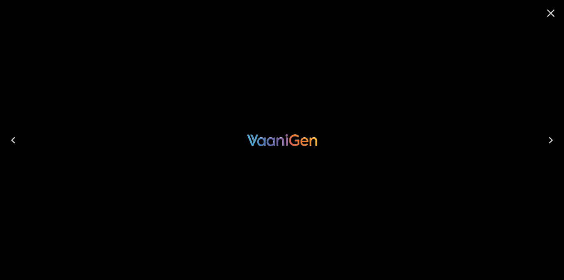
click at [548, 13] on icon "Close" at bounding box center [550, 13] width 13 height 13
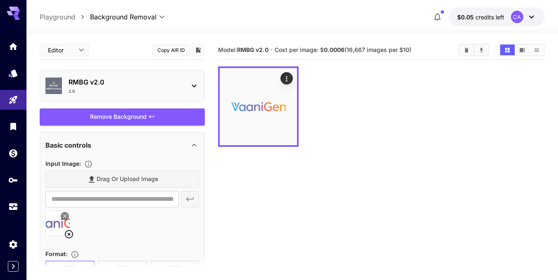
click at [187, 89] on div "⚠️ Warning: NSFW Content RMBG v2.0 2.0" at bounding box center [122, 86] width 154 height 24
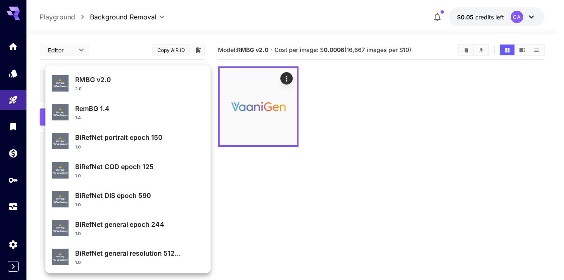
click at [140, 19] on div at bounding box center [282, 140] width 564 height 280
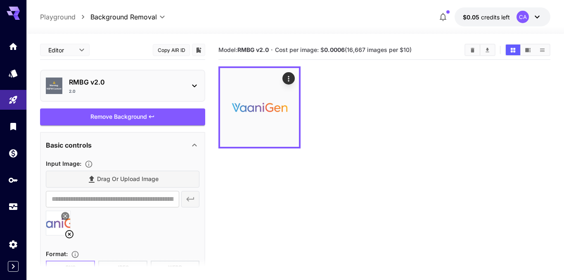
click at [150, 18] on body "**********" at bounding box center [282, 172] width 564 height 345
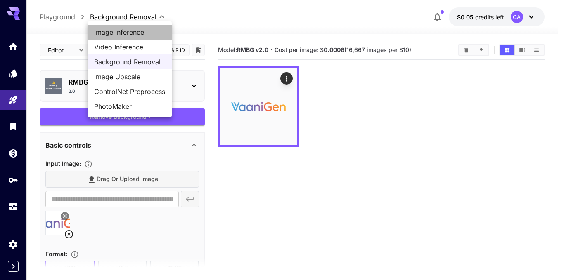
click at [123, 35] on span "Image Inference" at bounding box center [129, 32] width 71 height 10
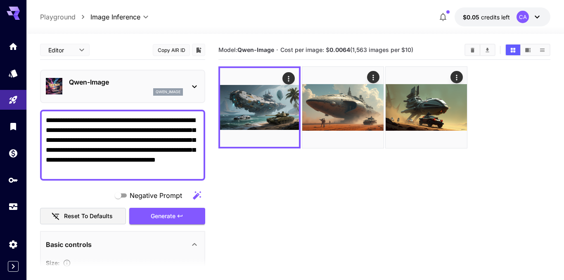
click at [139, 19] on body "**********" at bounding box center [282, 172] width 564 height 345
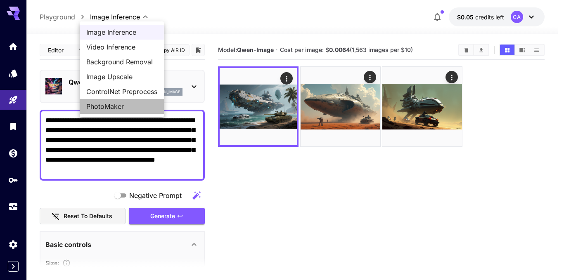
click at [126, 102] on span "PhotoMaker" at bounding box center [121, 107] width 71 height 10
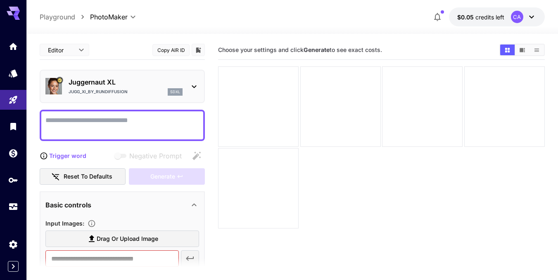
click at [117, 87] on p "Juggernaut XL" at bounding box center [126, 82] width 114 height 10
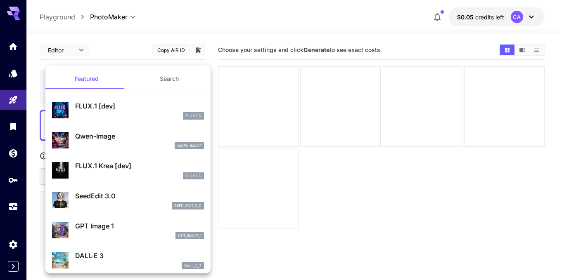
click at [215, 77] on div at bounding box center [282, 140] width 564 height 280
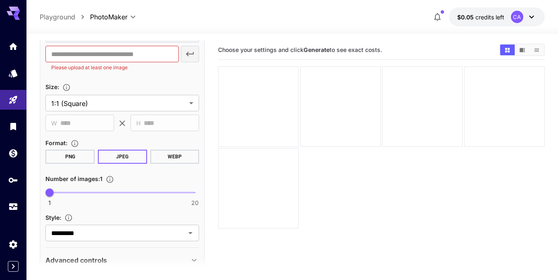
scroll to position [246, 0]
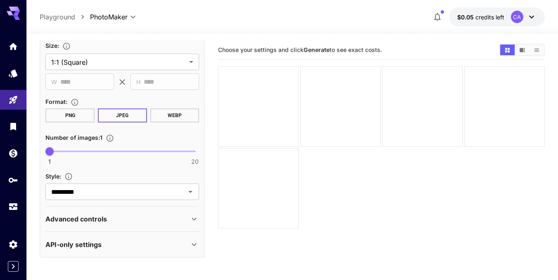
click at [126, 225] on div "Advanced controls" at bounding box center [122, 219] width 154 height 20
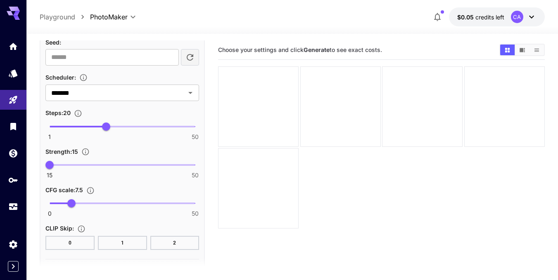
scroll to position [469, 0]
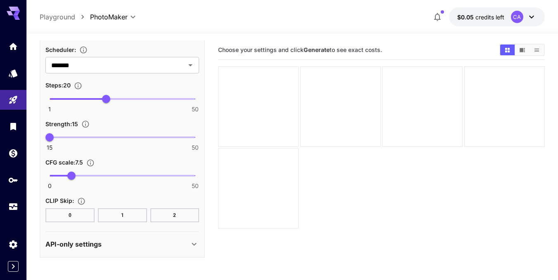
click at [127, 241] on div "API-only settings" at bounding box center [117, 244] width 144 height 10
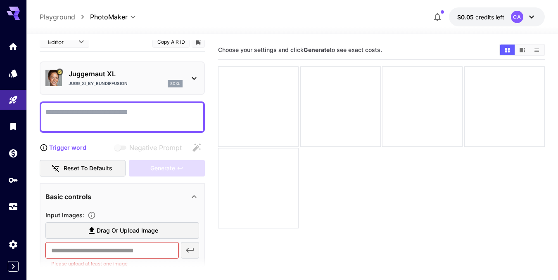
scroll to position [0, 0]
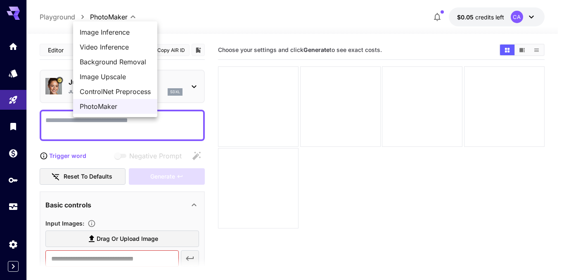
click at [110, 17] on body "**********" at bounding box center [282, 172] width 564 height 345
click at [126, 78] on span "Image Upscale" at bounding box center [115, 77] width 71 height 10
type input "**********"
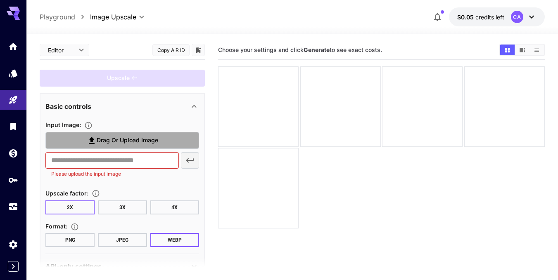
click at [134, 141] on span "Drag or upload image" at bounding box center [127, 140] width 61 height 10
click at [0, 0] on input "Drag or upload image" at bounding box center [0, 0] width 0 height 0
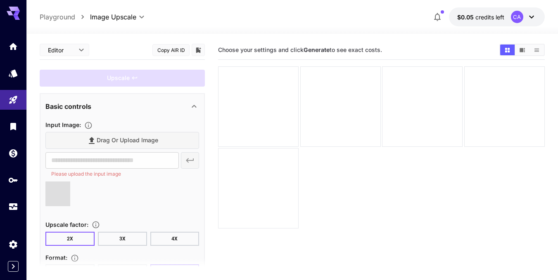
type input "**********"
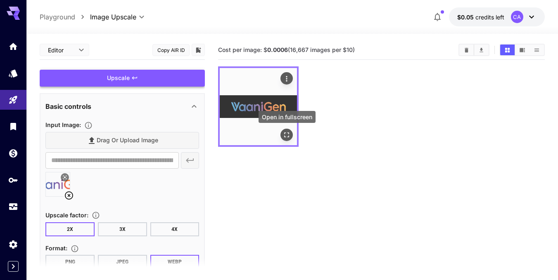
click at [289, 134] on icon "Open in fullscreen" at bounding box center [286, 135] width 8 height 8
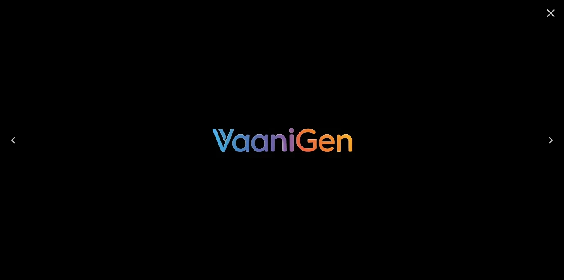
click at [363, 71] on div at bounding box center [282, 140] width 564 height 280
